Goal: Information Seeking & Learning: Learn about a topic

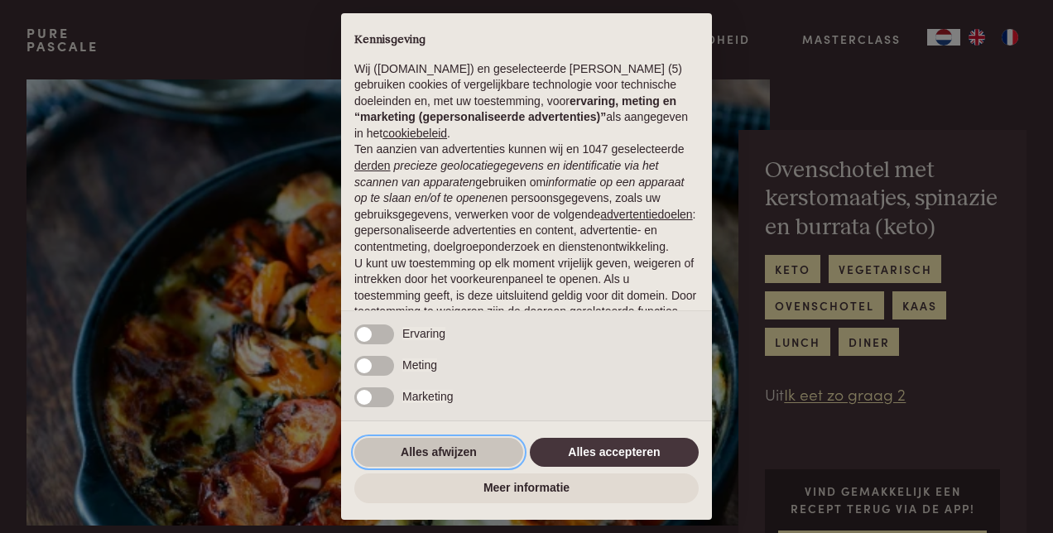
click at [504, 456] on button "Alles afwijzen" at bounding box center [438, 453] width 169 height 30
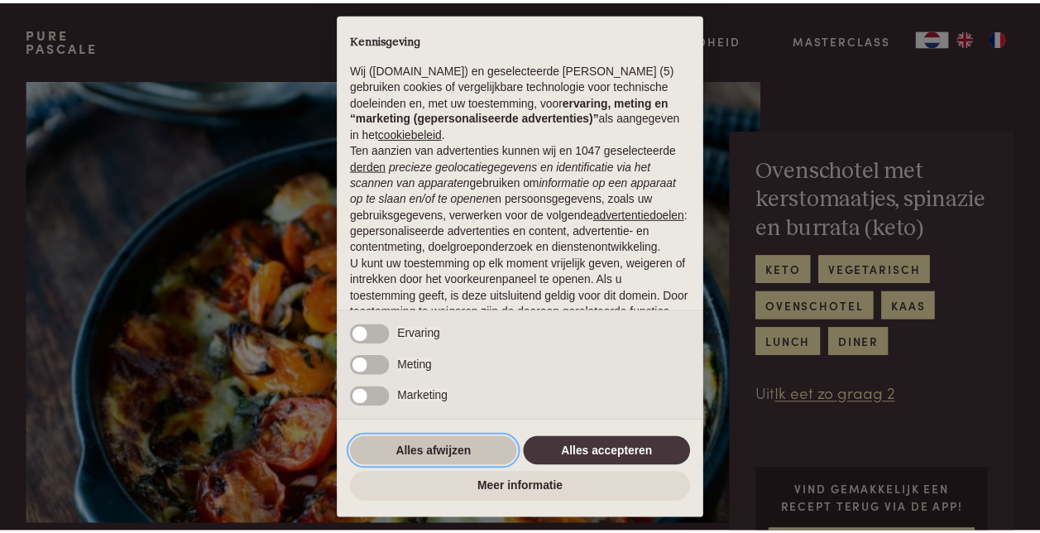
scroll to position [132, 0]
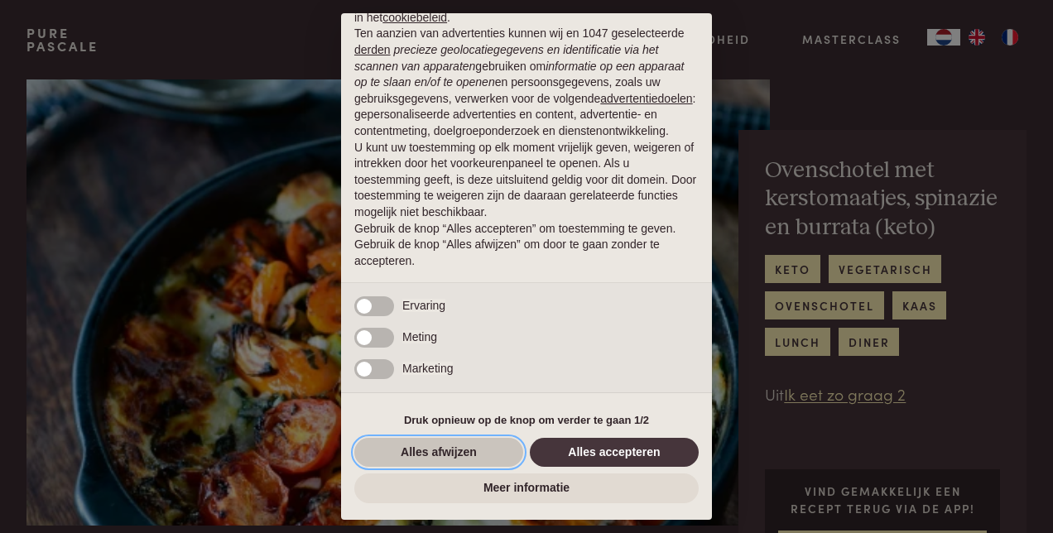
click at [449, 450] on button "Alles afwijzen" at bounding box center [438, 453] width 169 height 30
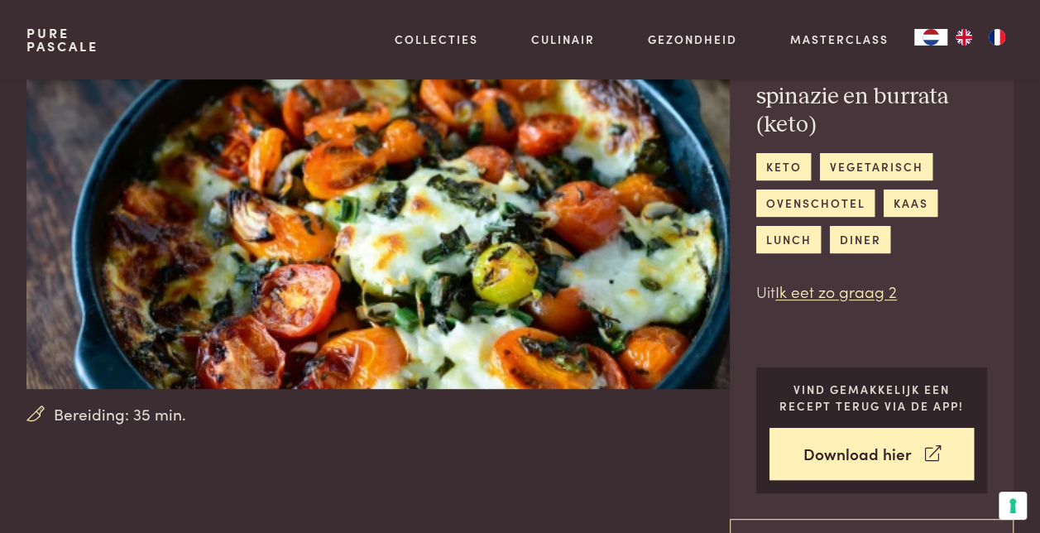
scroll to position [99, 0]
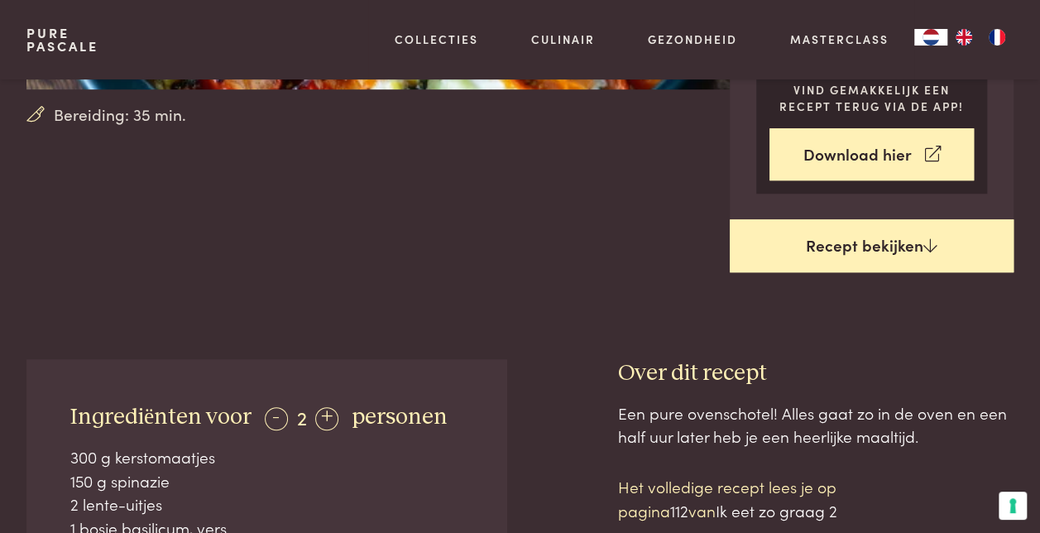
click at [903, 223] on link "Recept bekijken" at bounding box center [872, 245] width 284 height 53
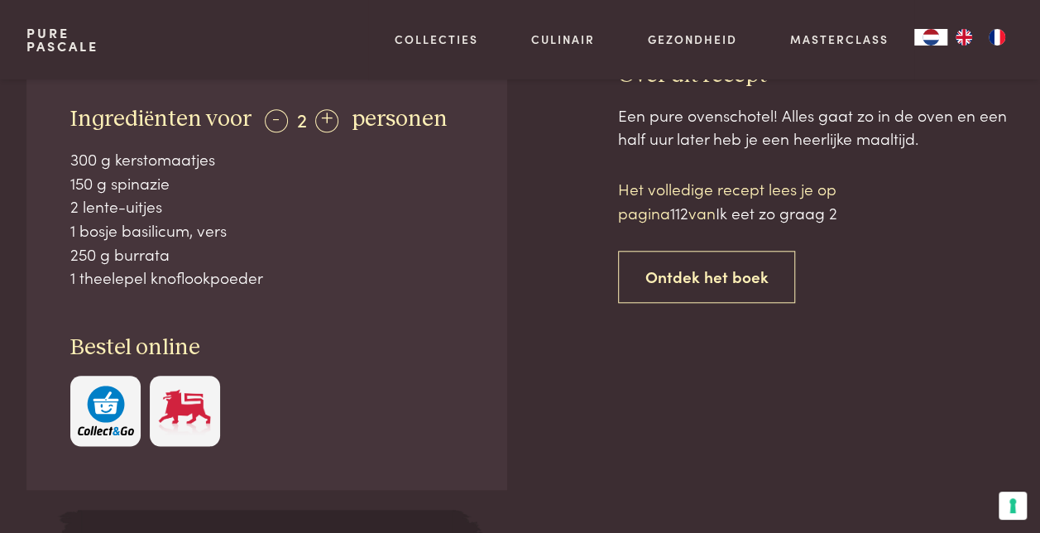
scroll to position [725, 0]
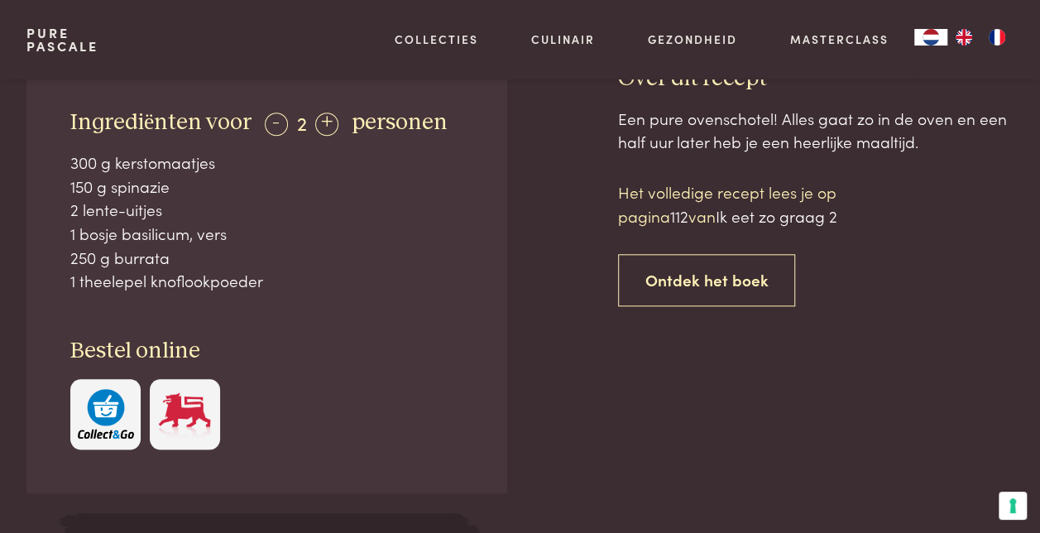
scroll to position [758, 0]
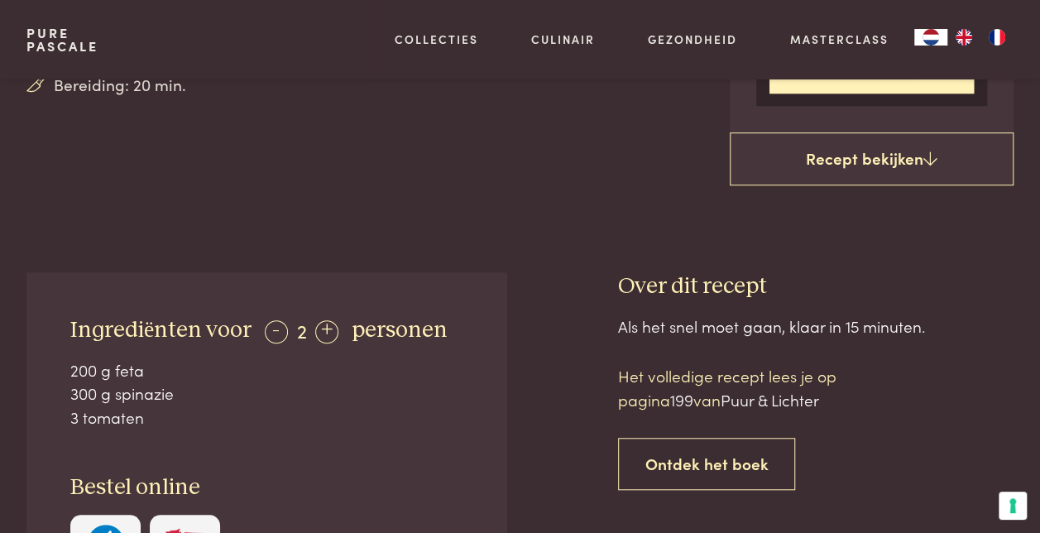
scroll to position [463, 0]
